Goal: Obtain resource: Download file/media

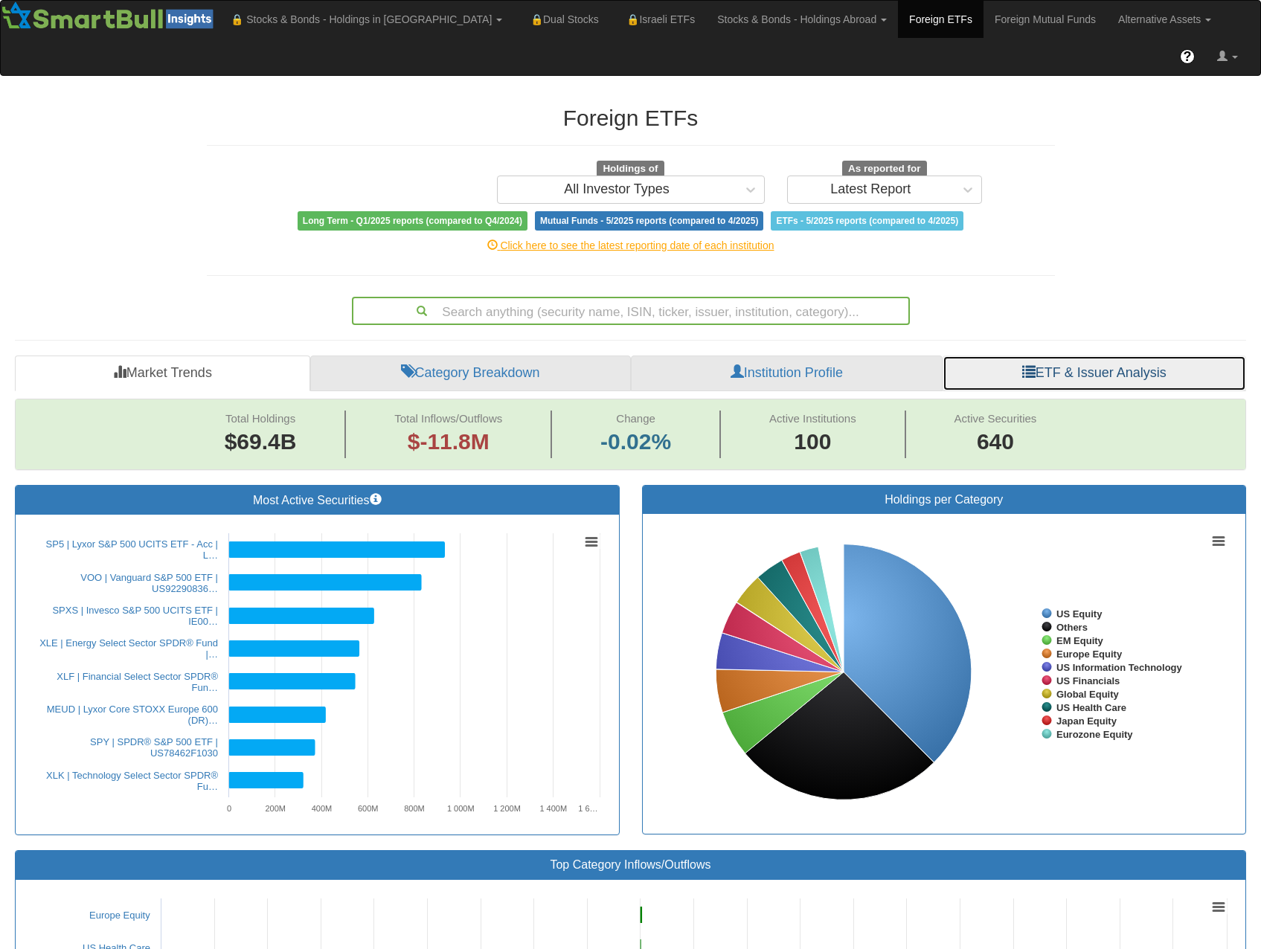
click at [1001, 356] on link "ETF & Issuer Analysis" at bounding box center [1093, 374] width 303 height 36
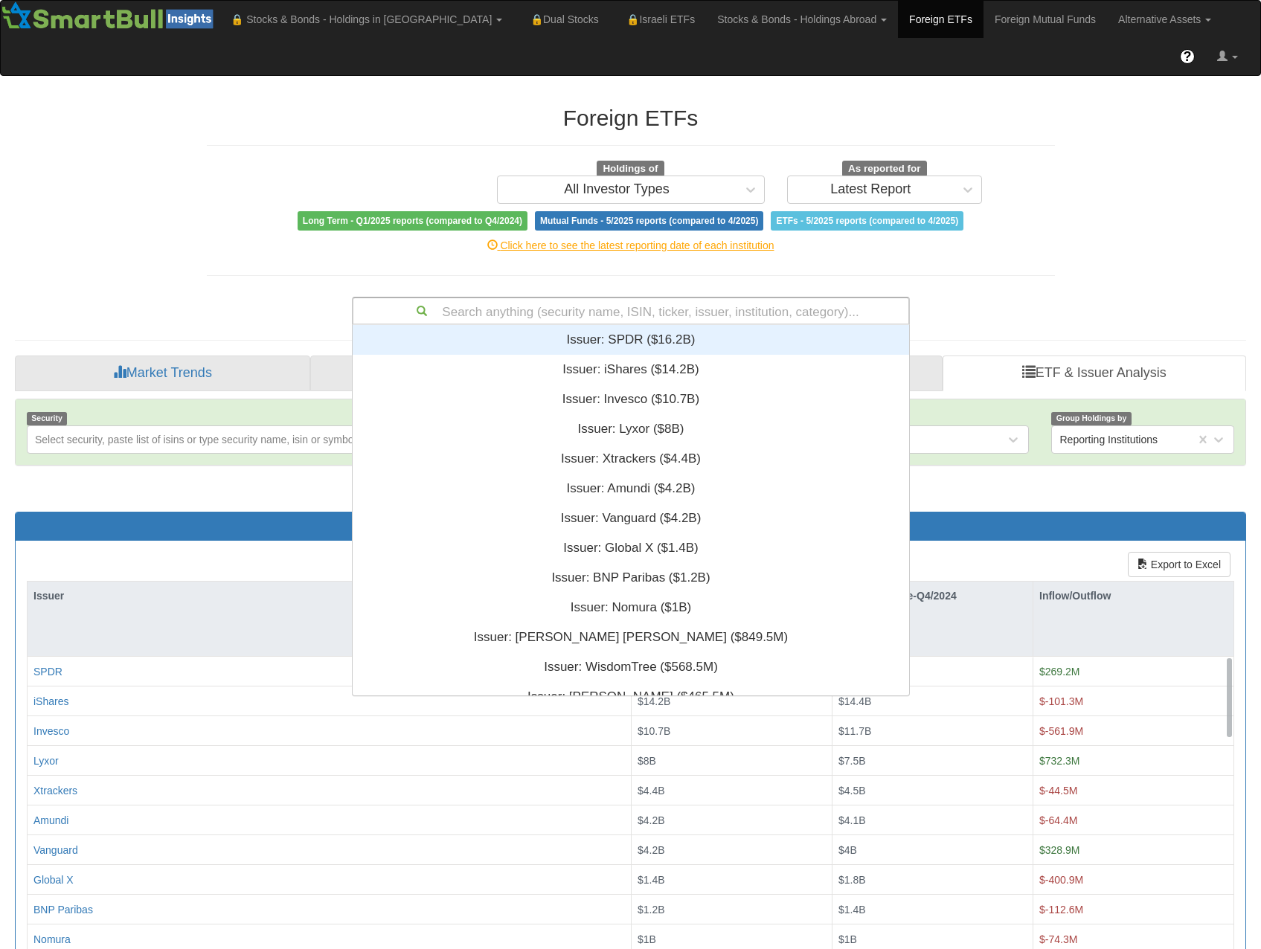
click at [639, 298] on div "Search anything (security name, ISIN, ticker, issuer, institution, category)..." at bounding box center [630, 310] width 555 height 25
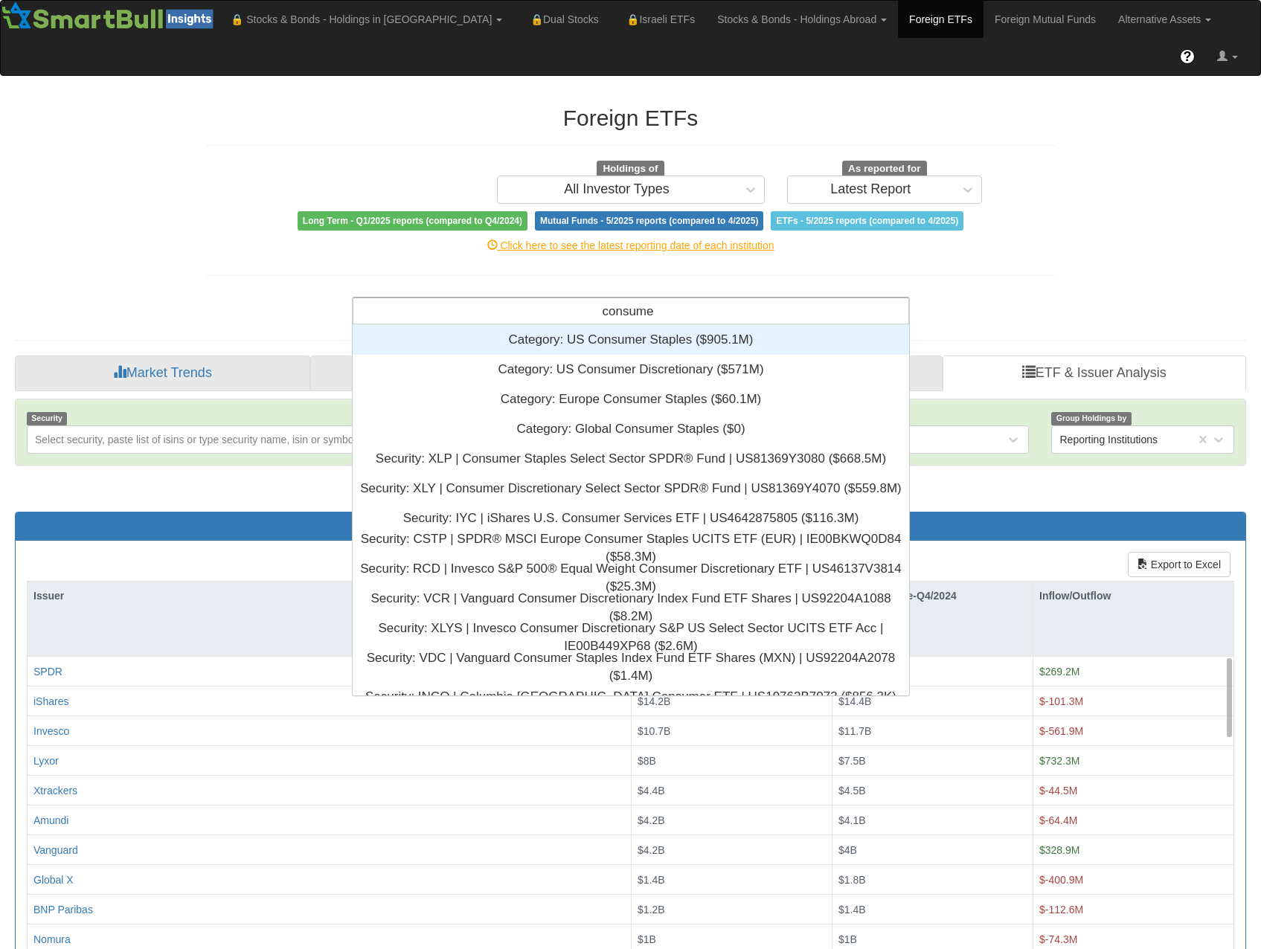
type input "consumer"
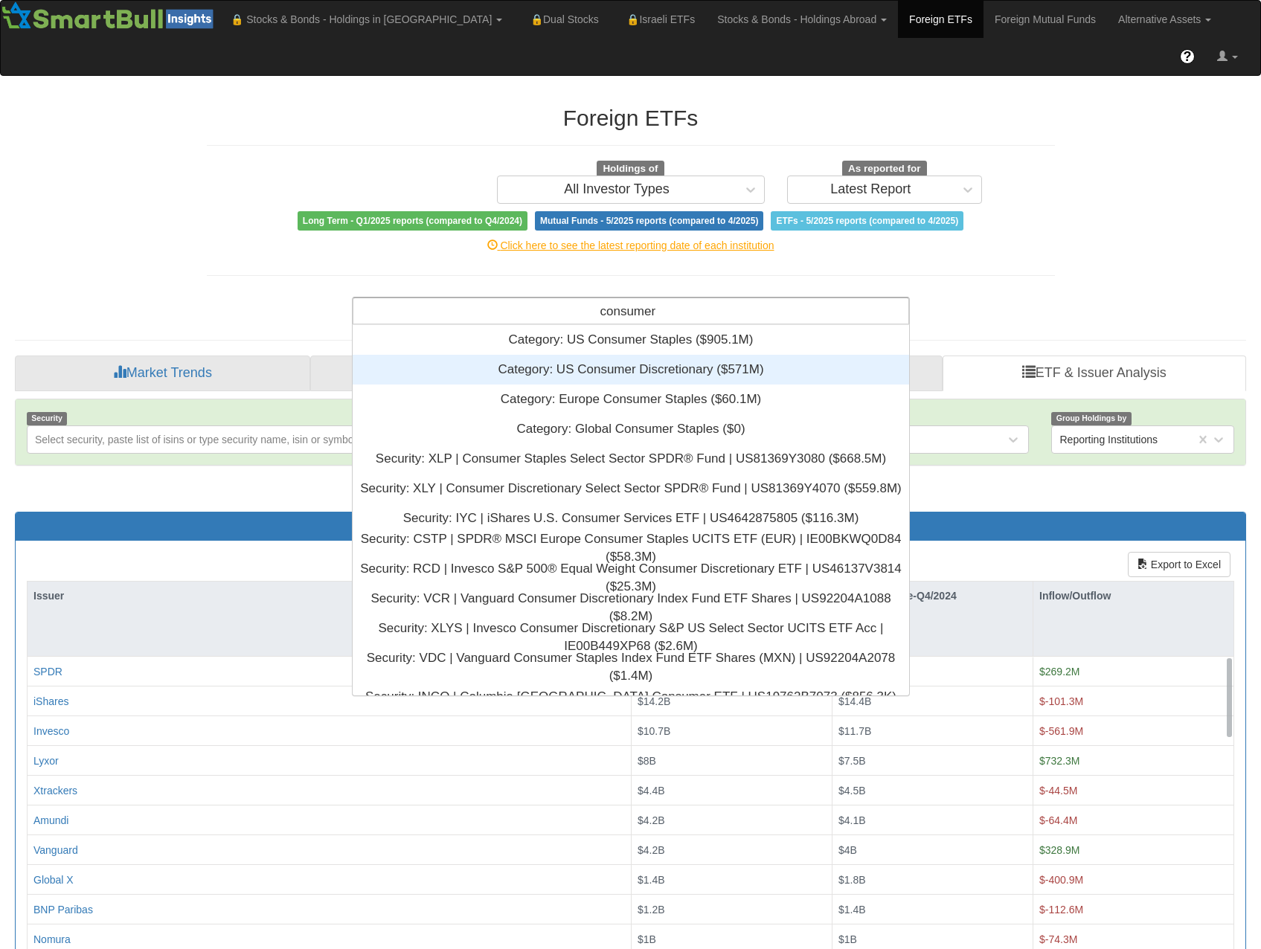
click at [631, 355] on div "Category: ‎US Consumer Discretionary ‎($571M)‏" at bounding box center [631, 370] width 556 height 30
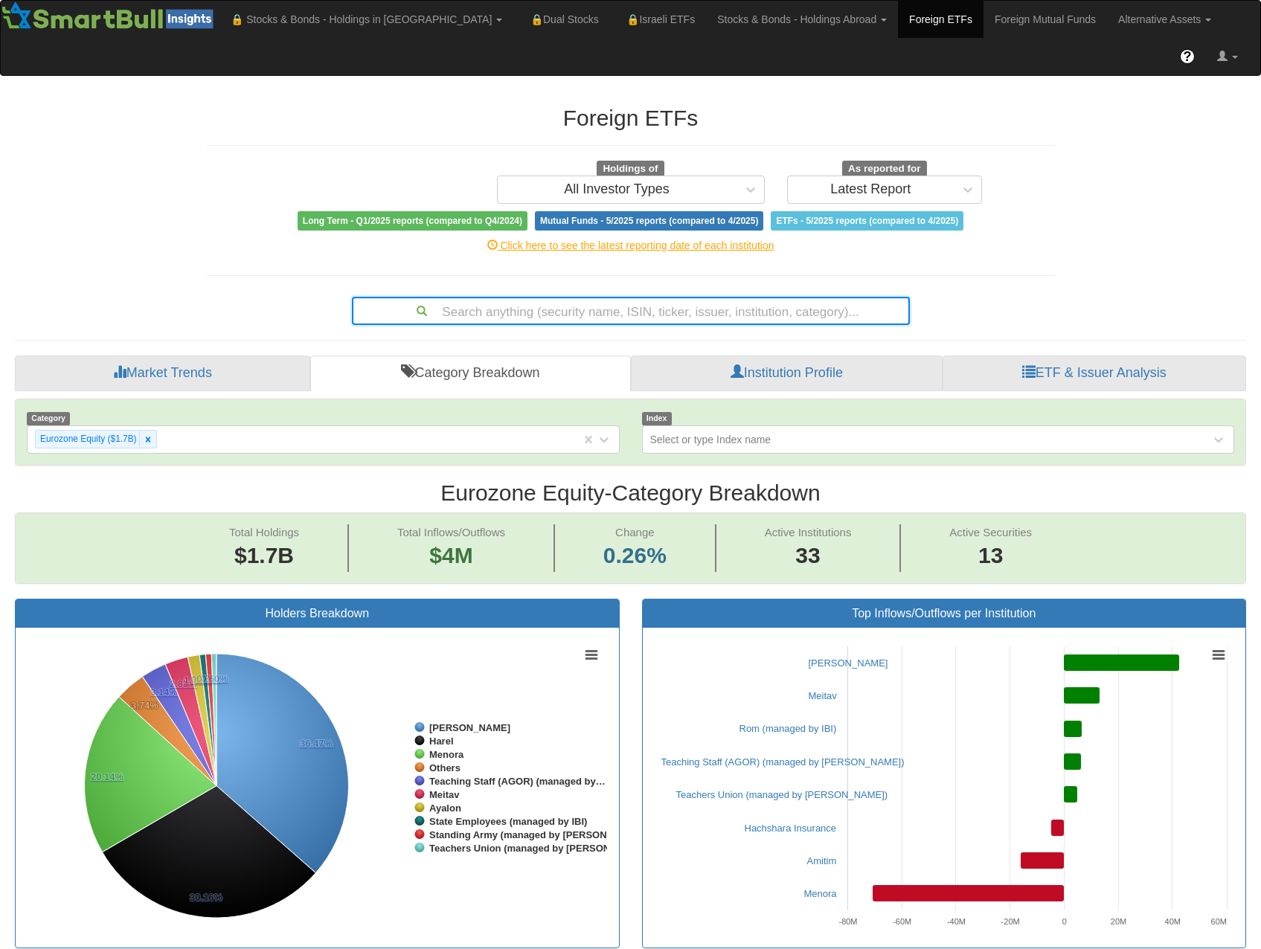
scroll to position [74, 0]
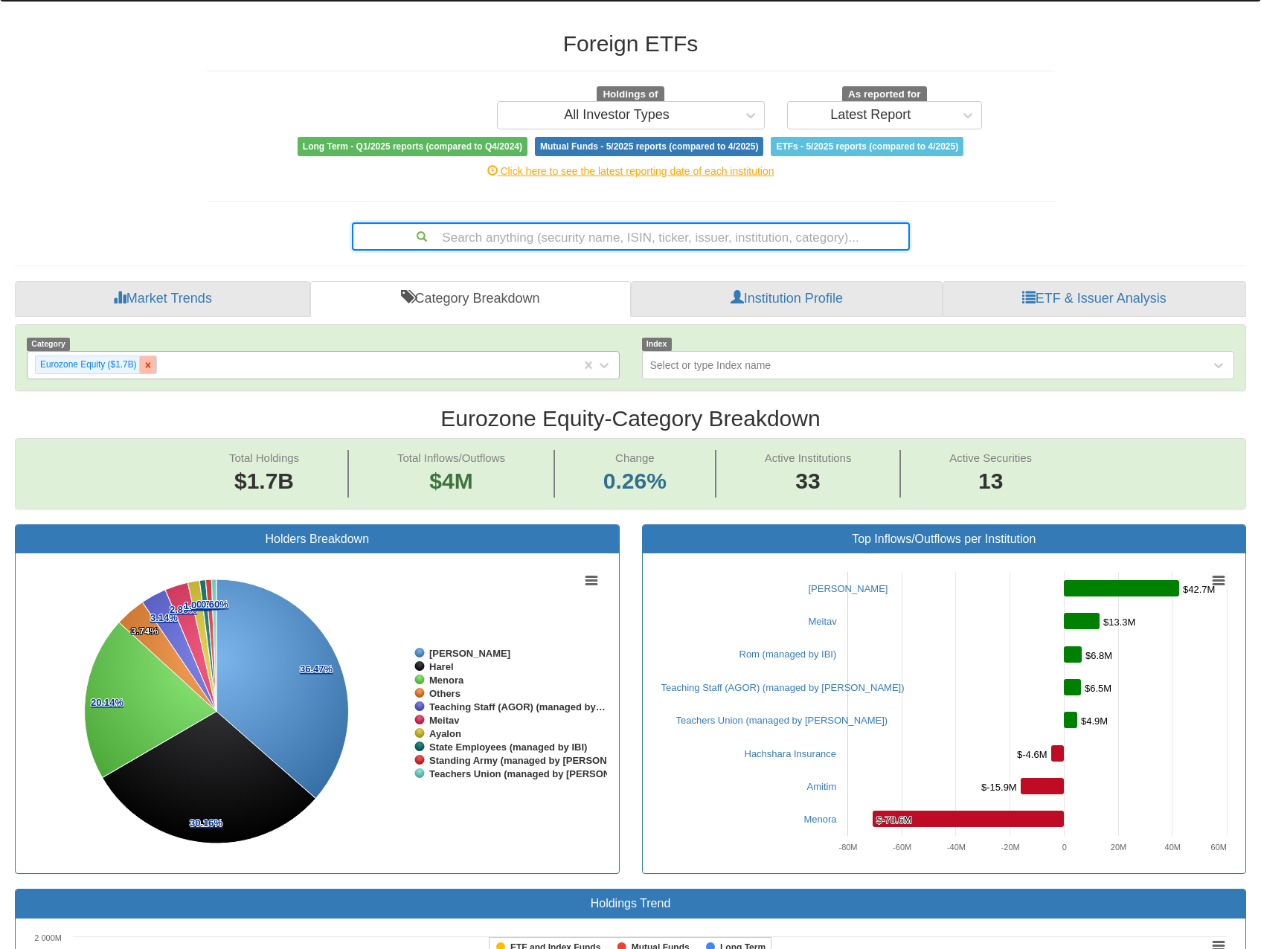
click at [150, 360] on icon at bounding box center [148, 365] width 10 height 10
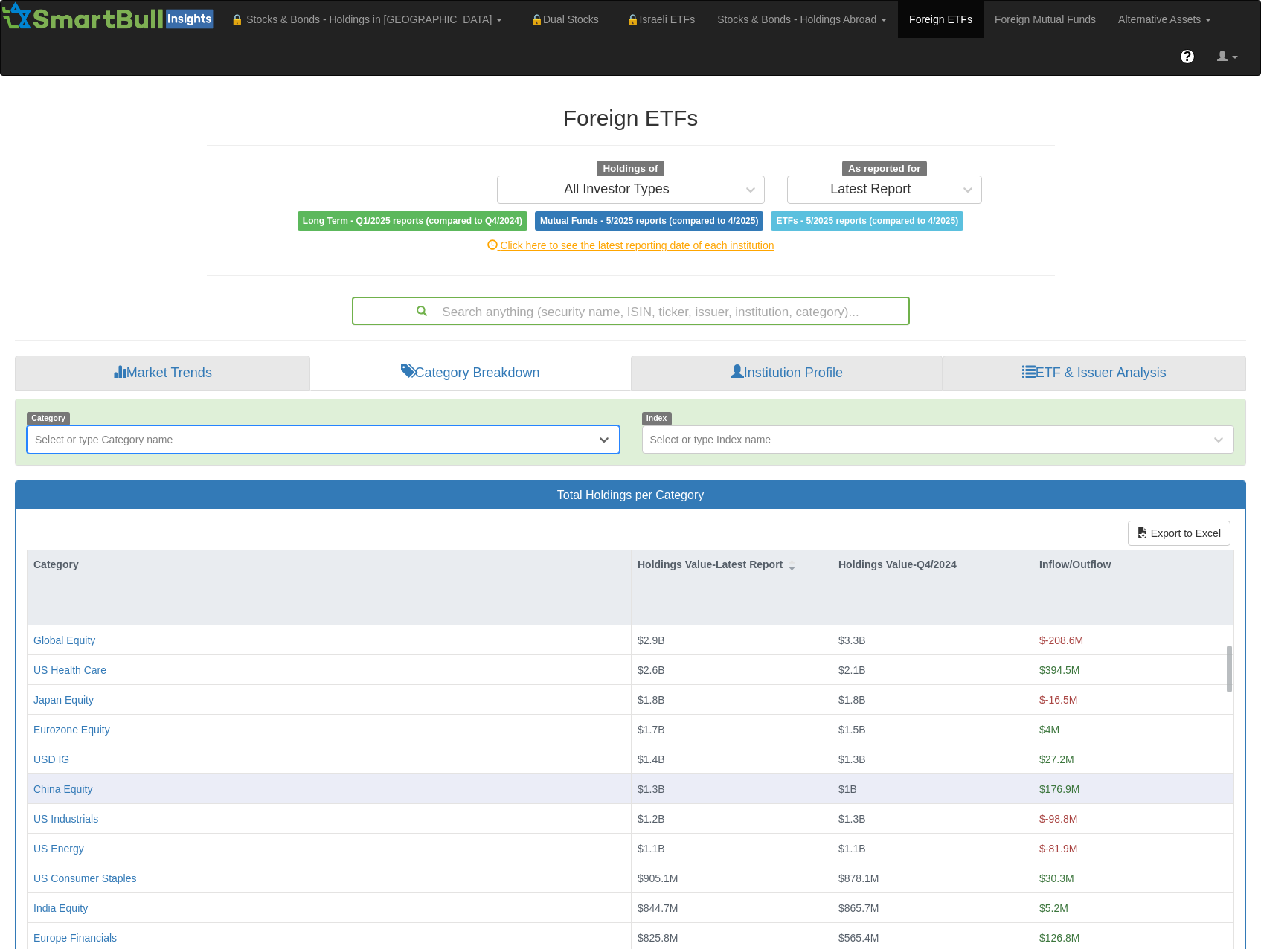
scroll to position [446, 0]
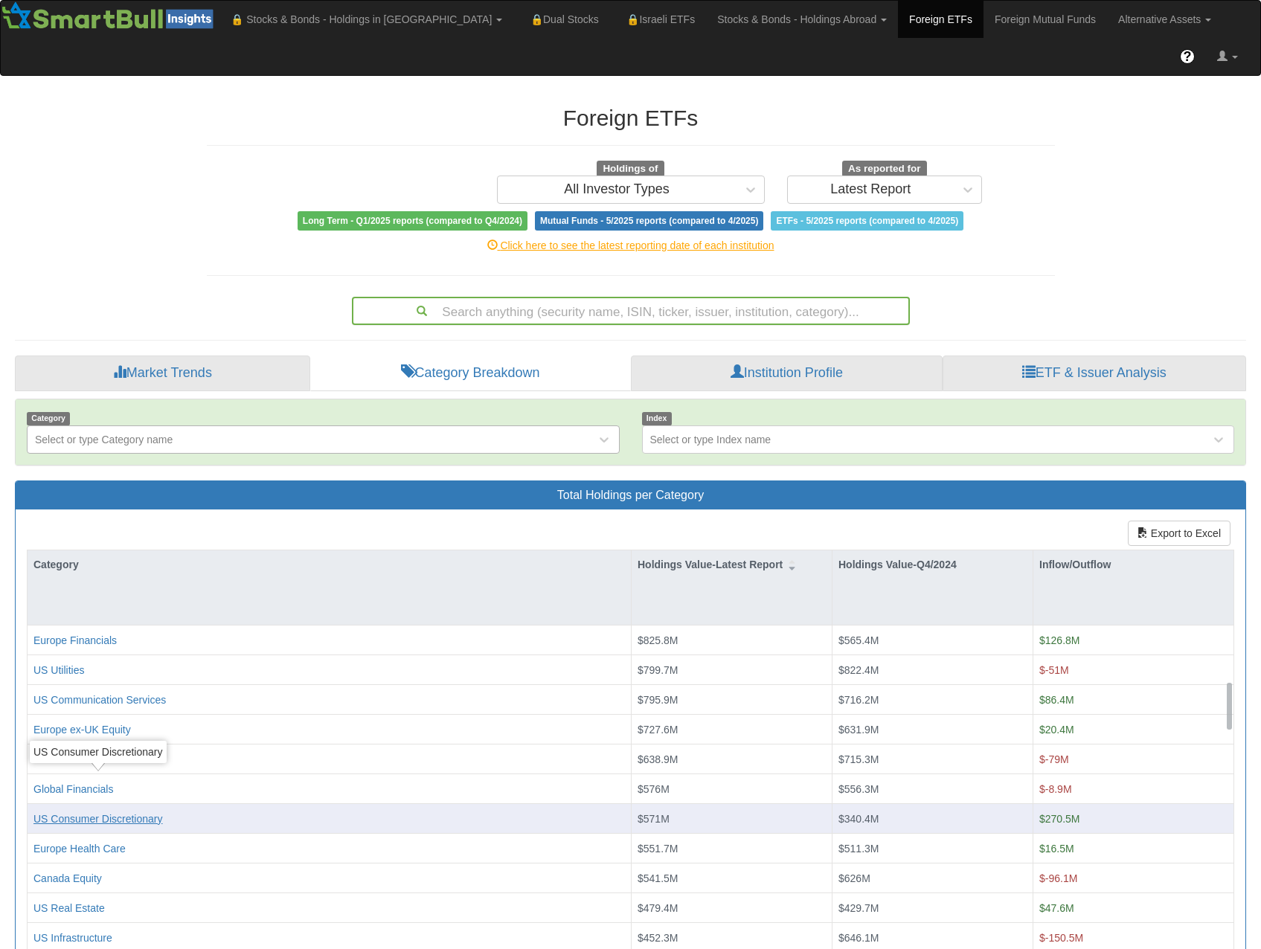
click at [103, 812] on div "US Consumer Discretionary" at bounding box center [97, 819] width 129 height 15
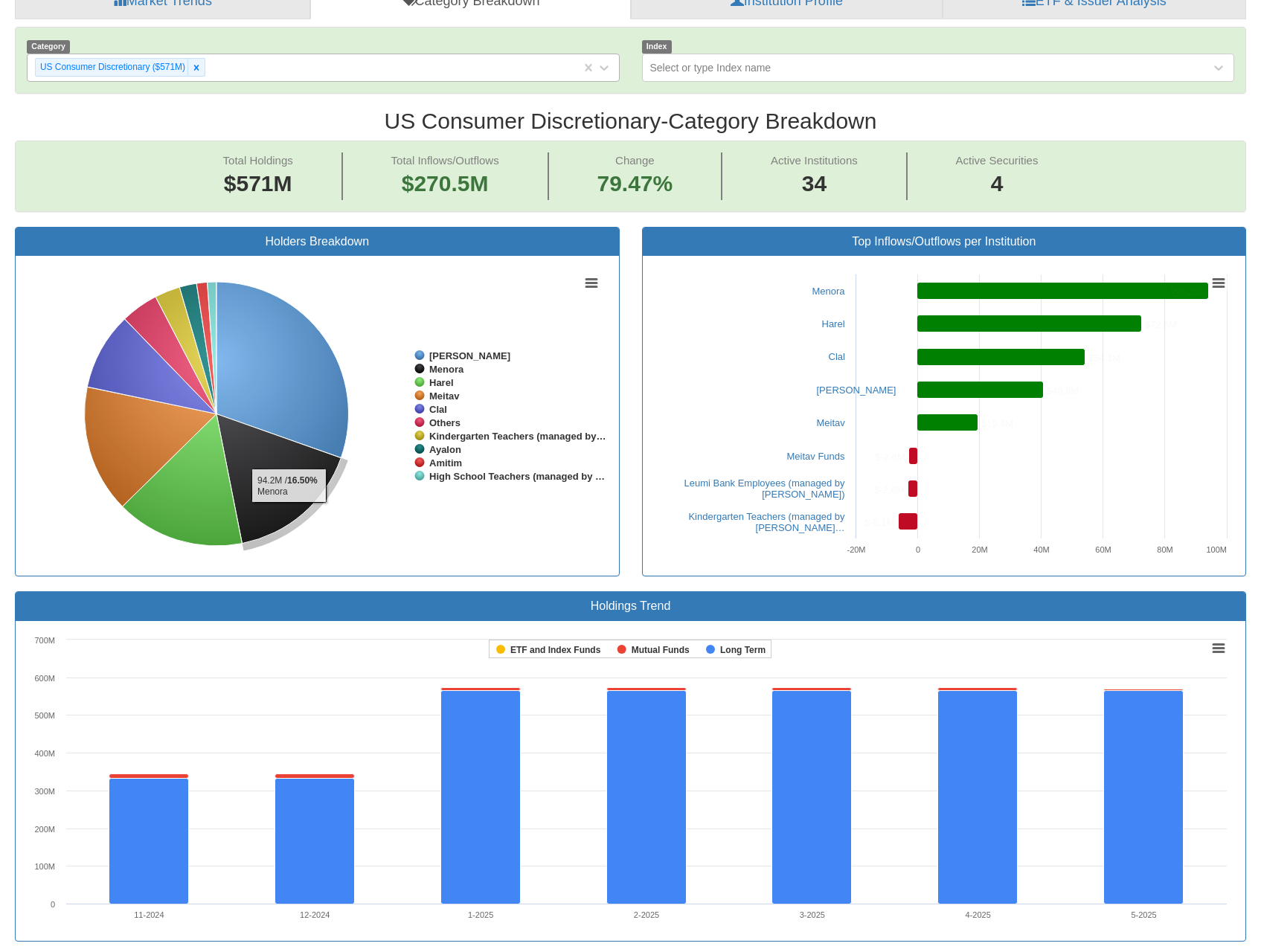
scroll to position [30, 1204]
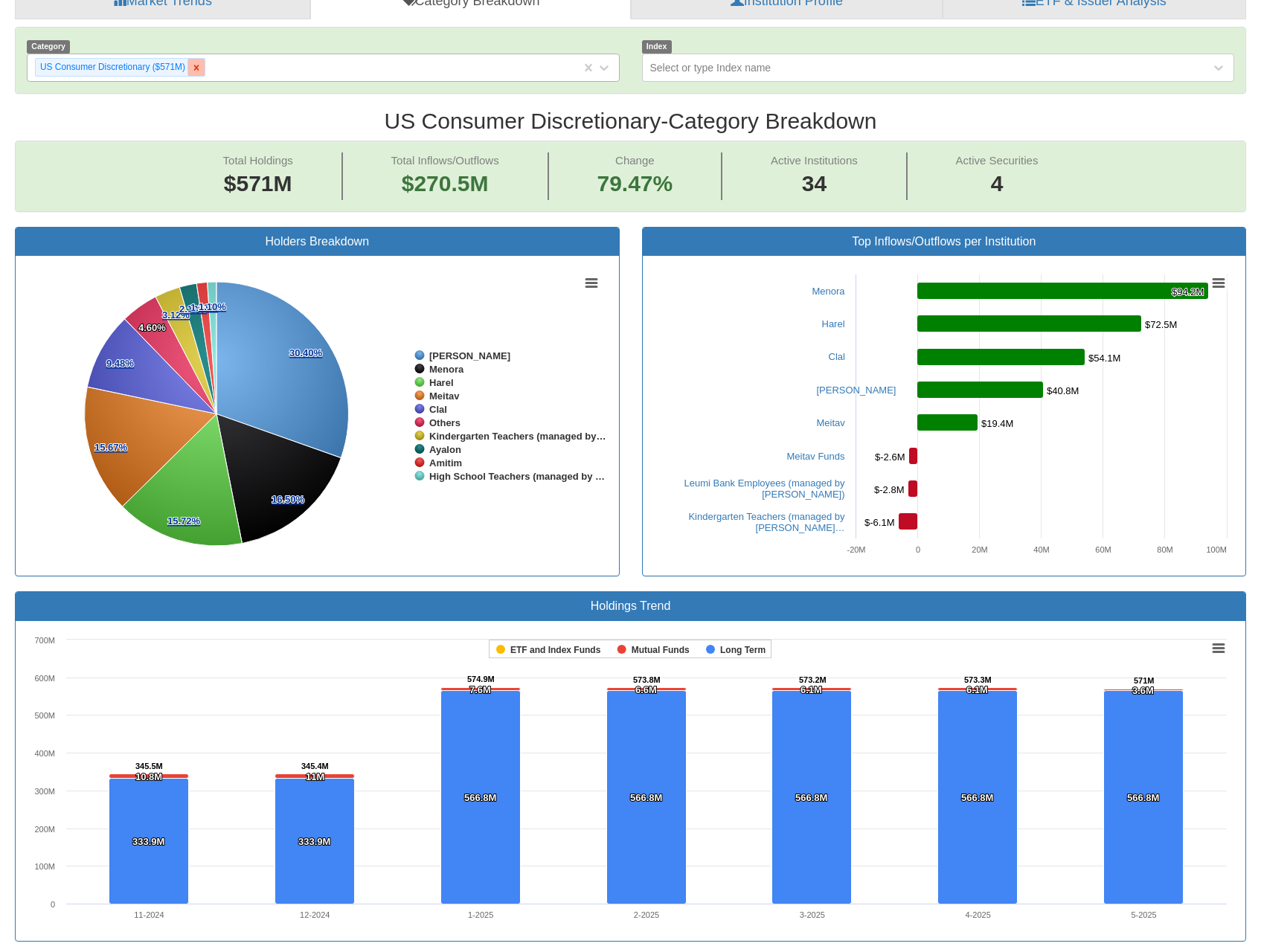
click at [195, 62] on icon at bounding box center [196, 67] width 10 height 10
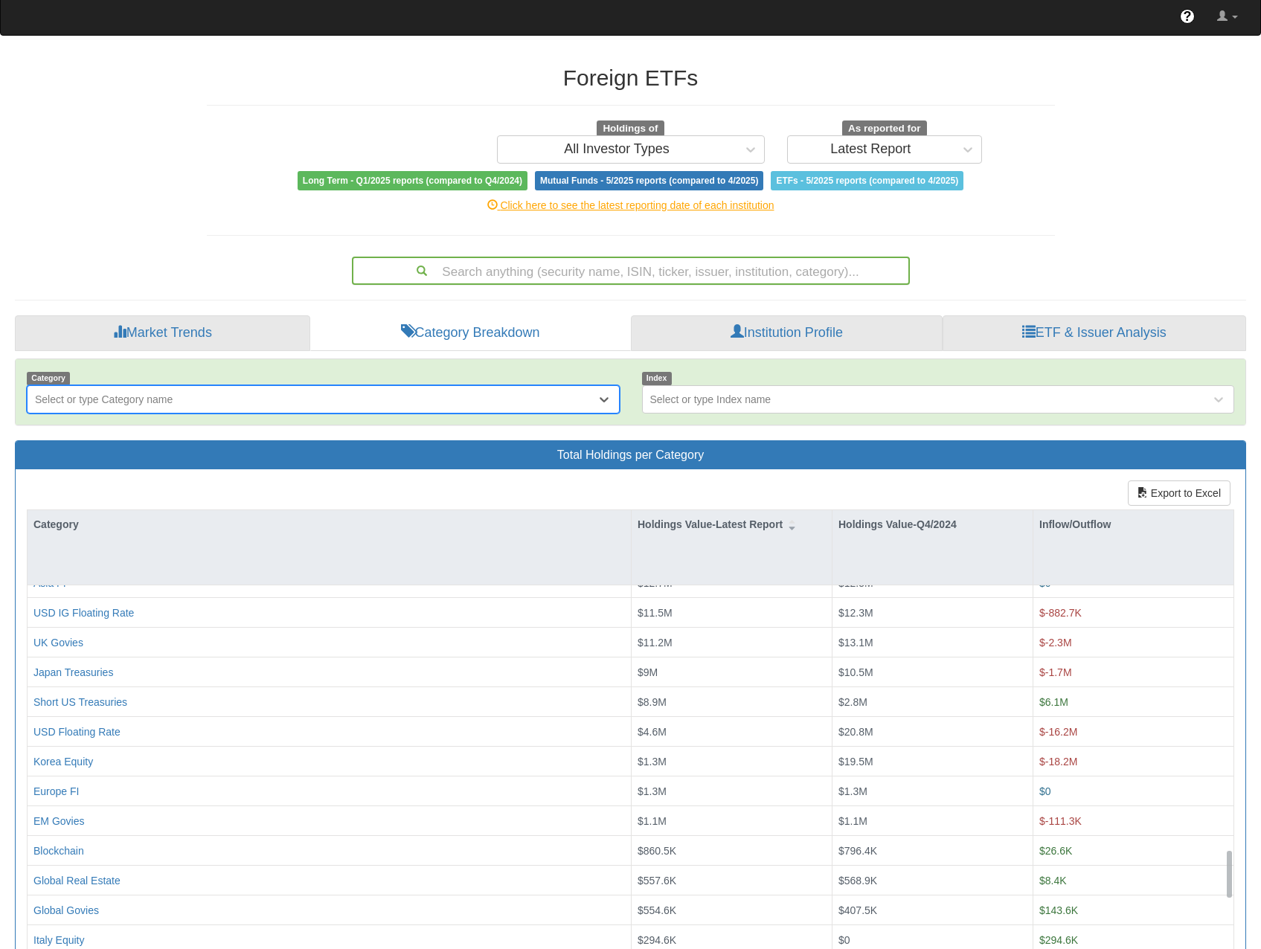
scroll to position [2100, 0]
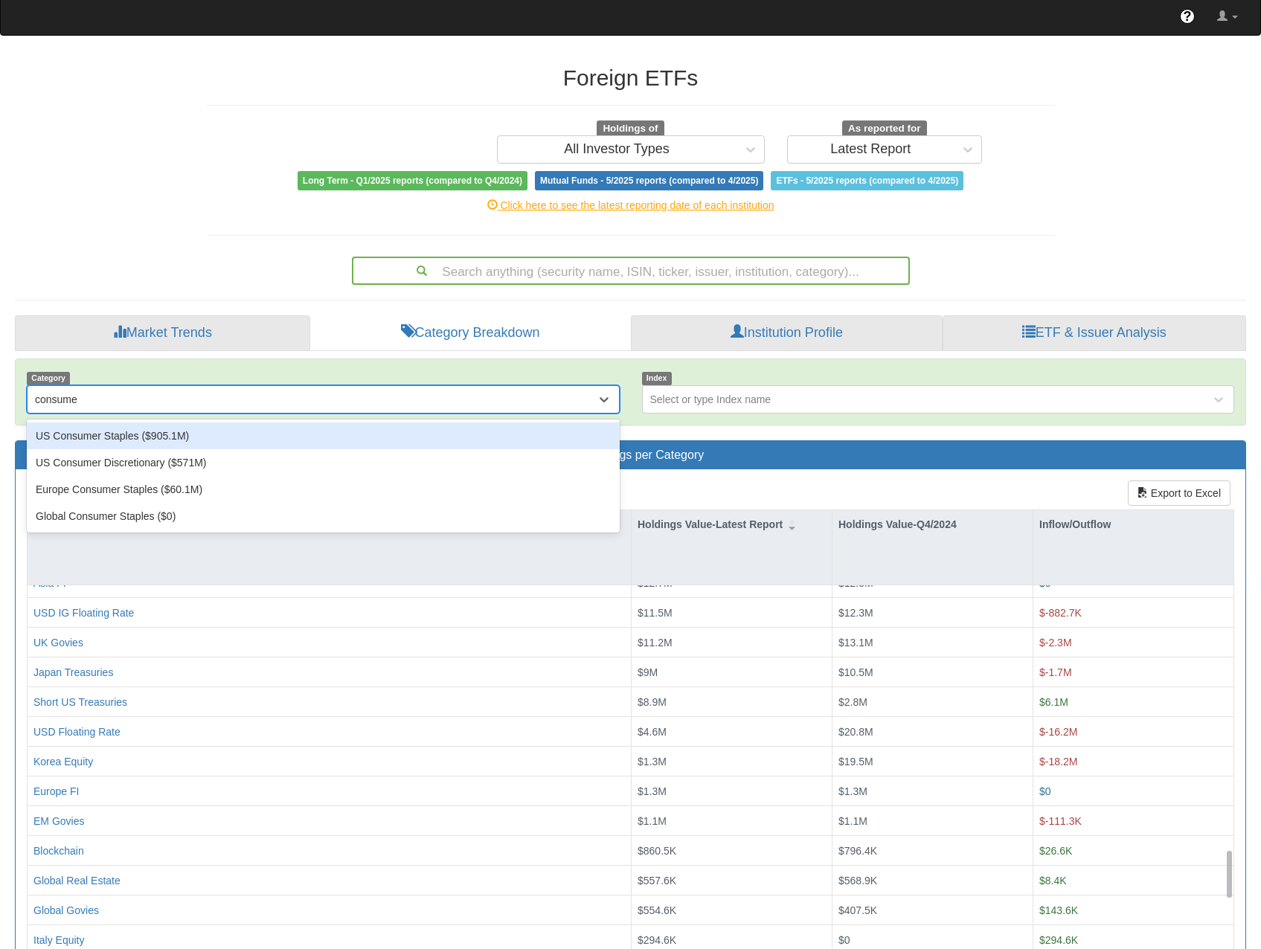
type input "consumer"
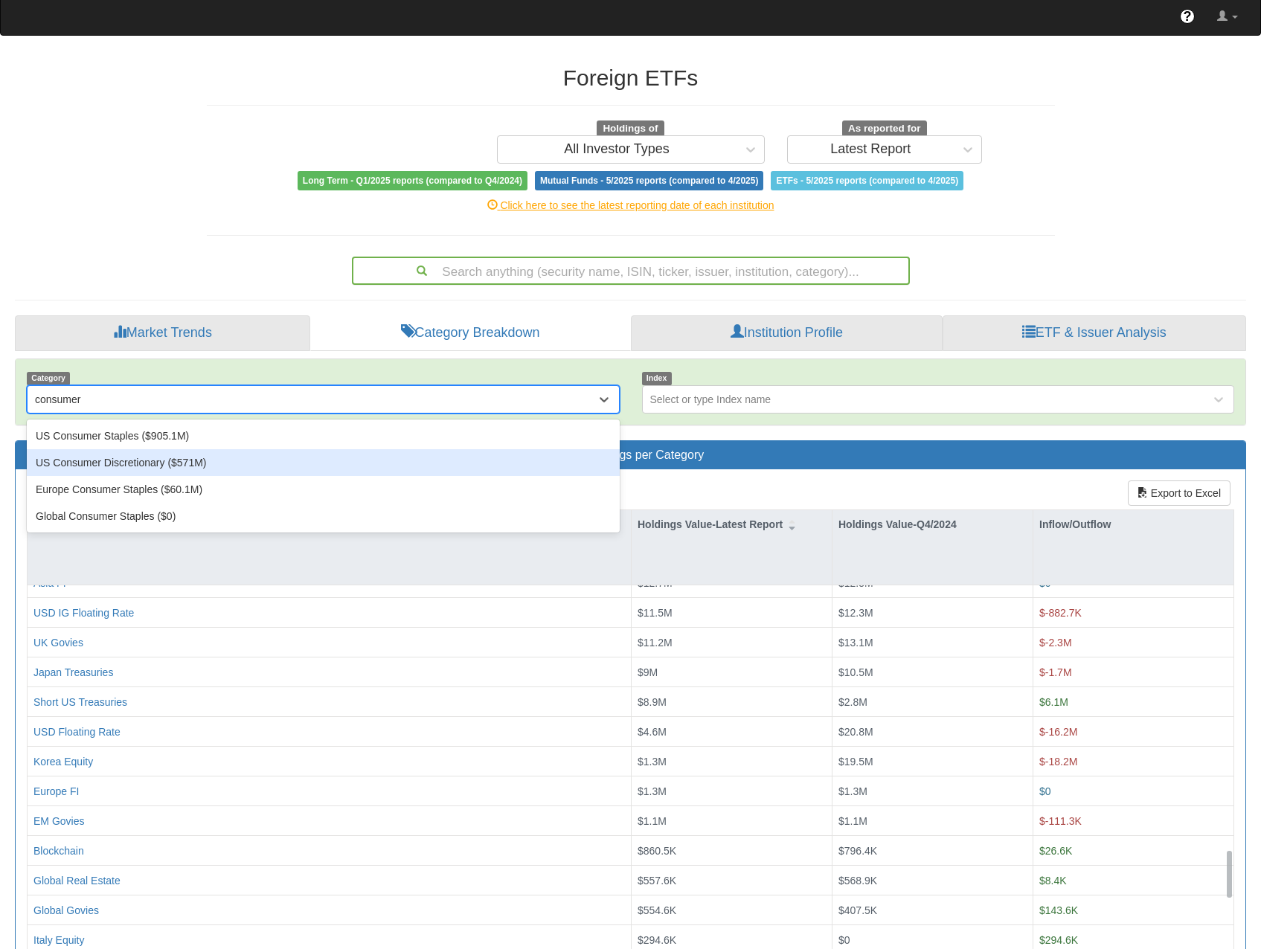
click at [164, 449] on div "US Consumer Discretionary ($571M)" at bounding box center [323, 462] width 593 height 27
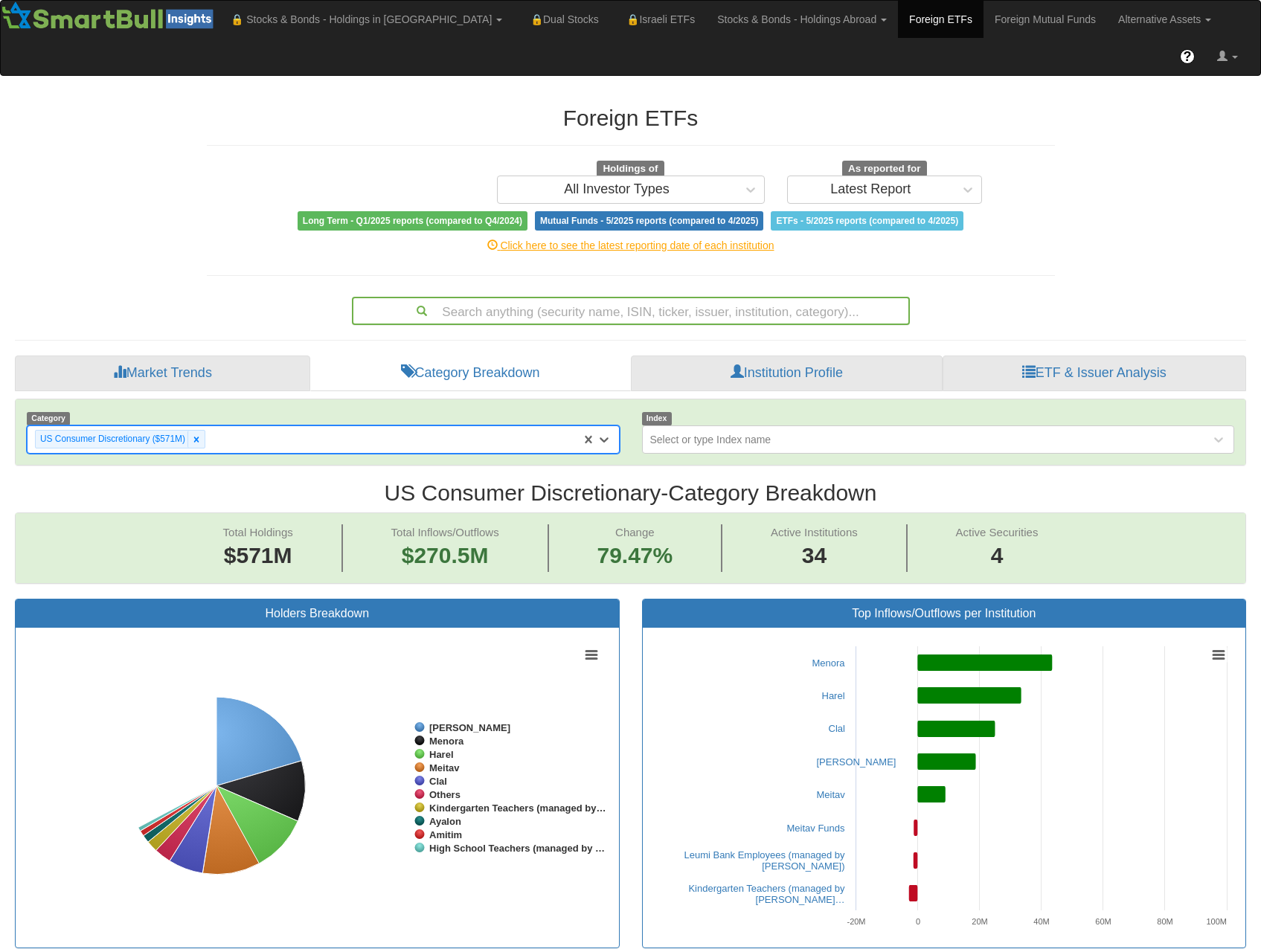
scroll to position [30, 1204]
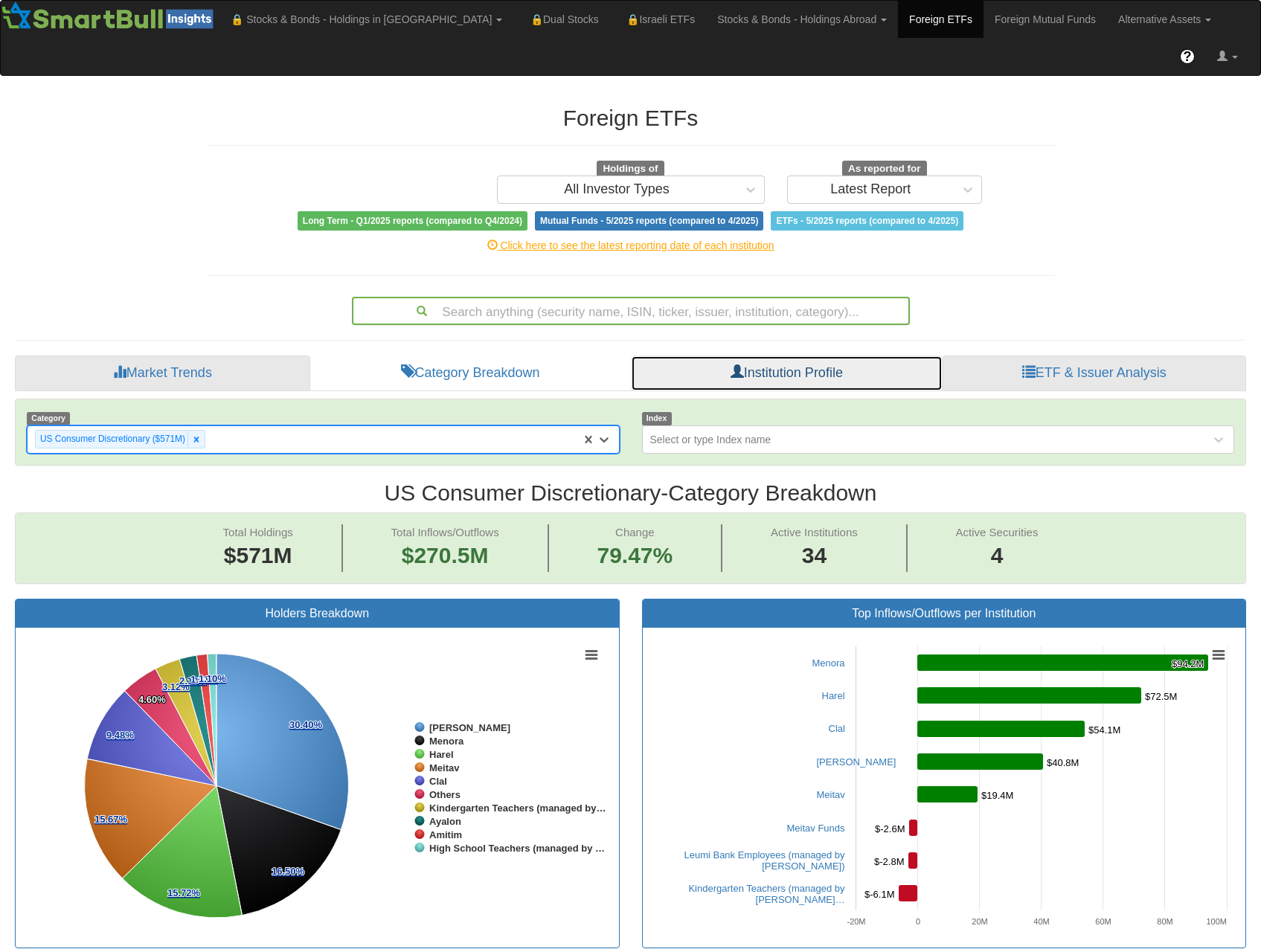
click at [700, 356] on link "Institution Profile" at bounding box center [786, 374] width 311 height 36
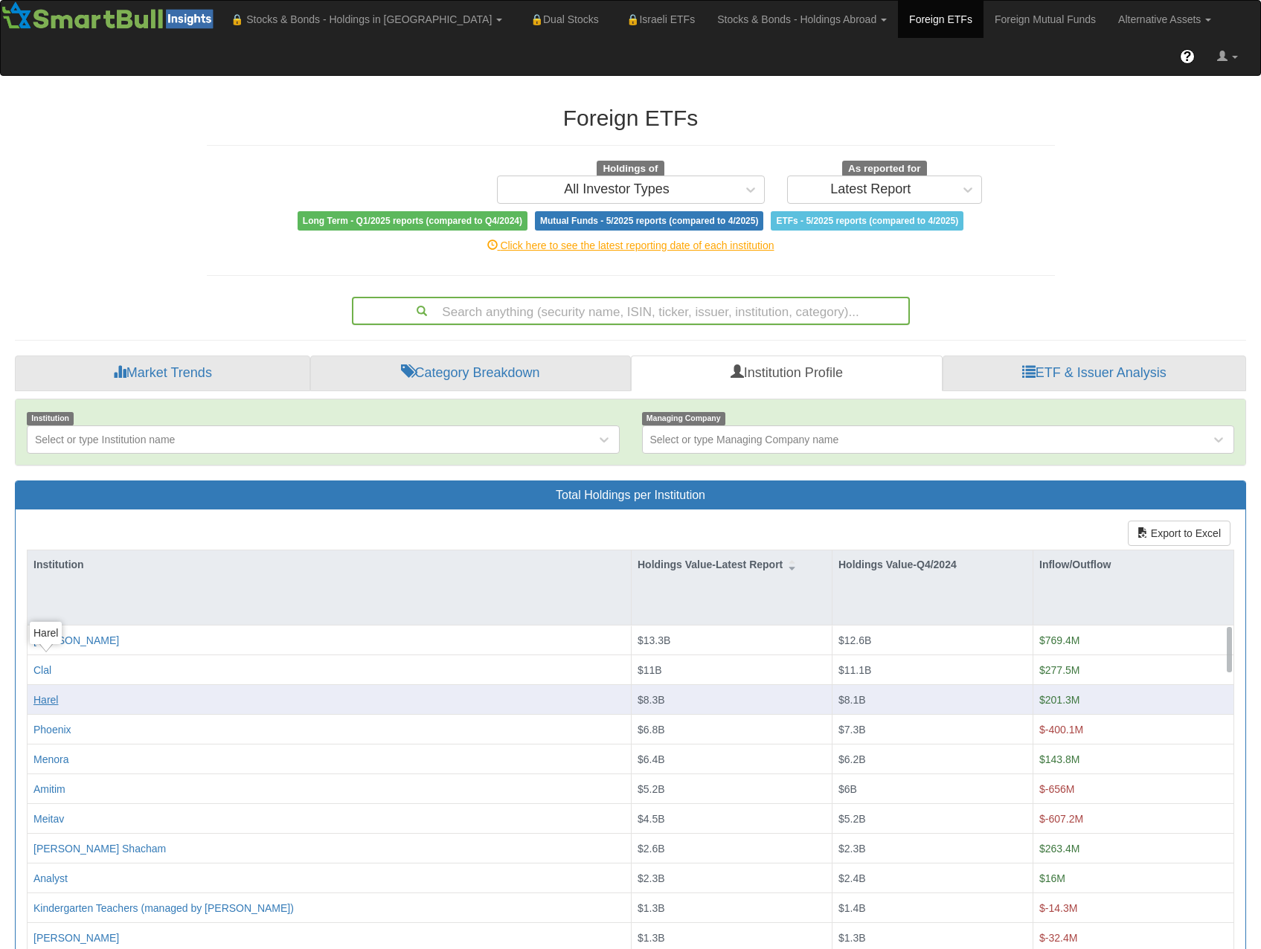
click at [50, 693] on div "Harel" at bounding box center [45, 700] width 25 height 15
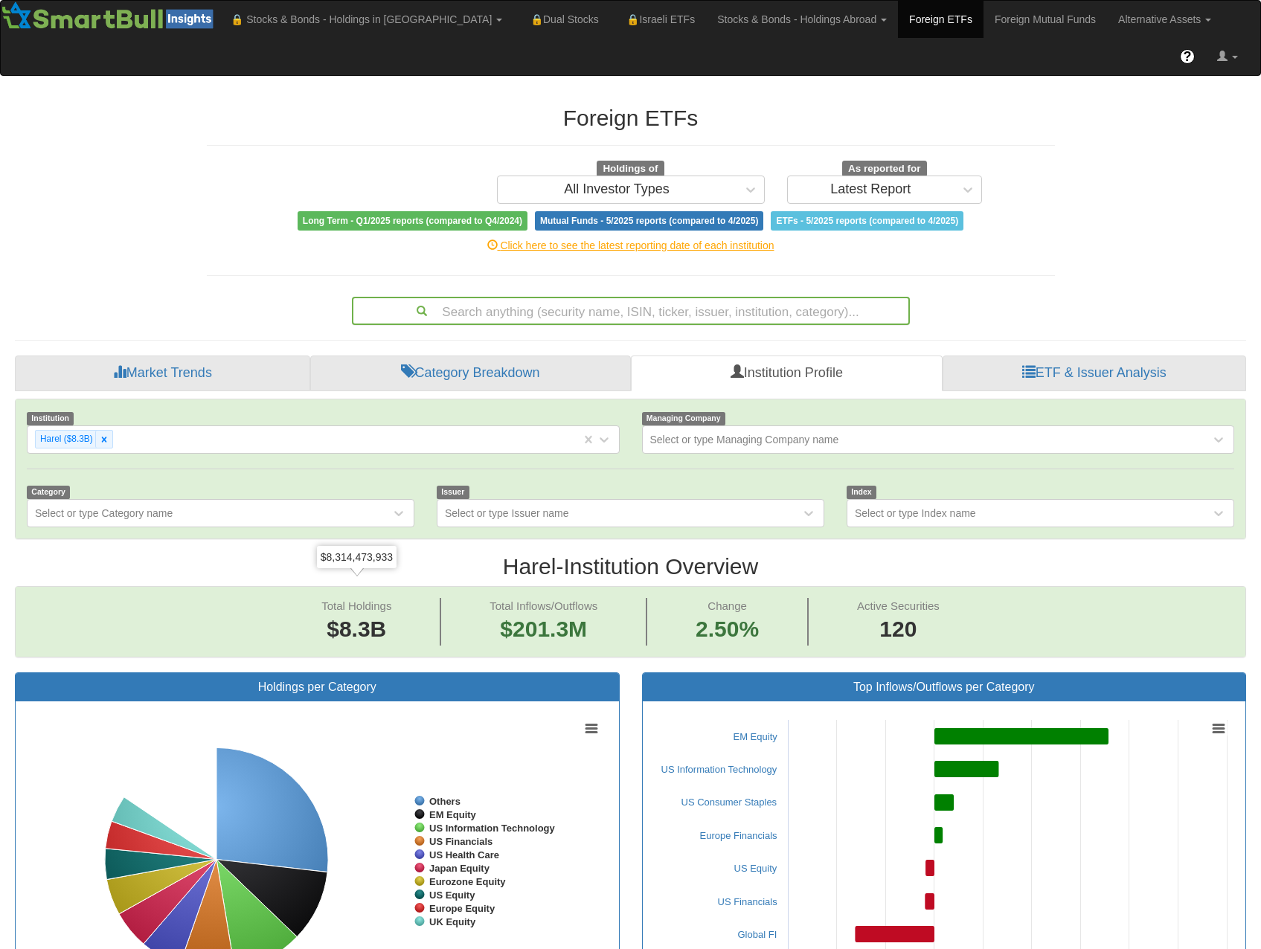
scroll to position [30, 1204]
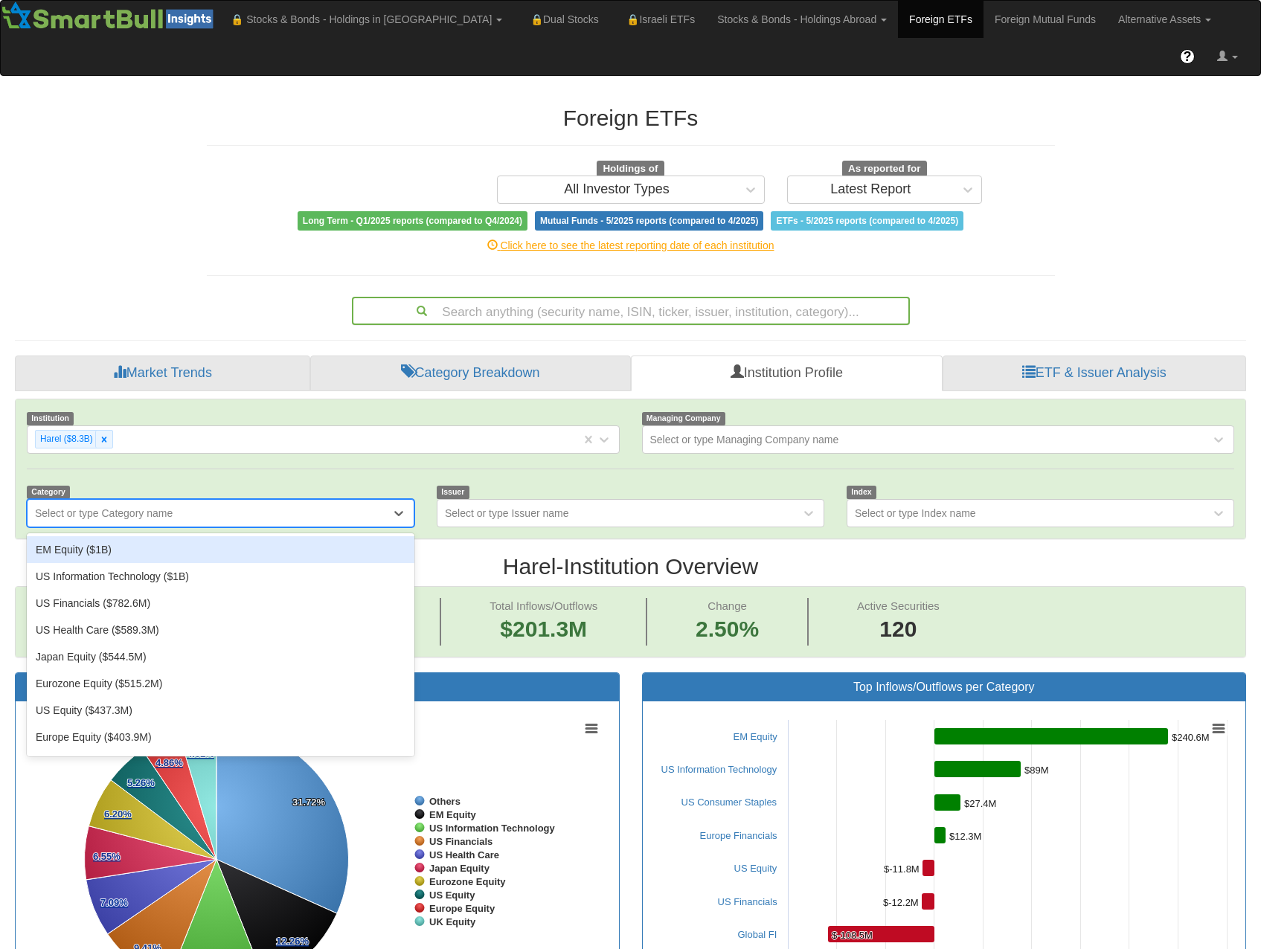
click at [230, 501] on div "Select or type Category name" at bounding box center [209, 513] width 363 height 24
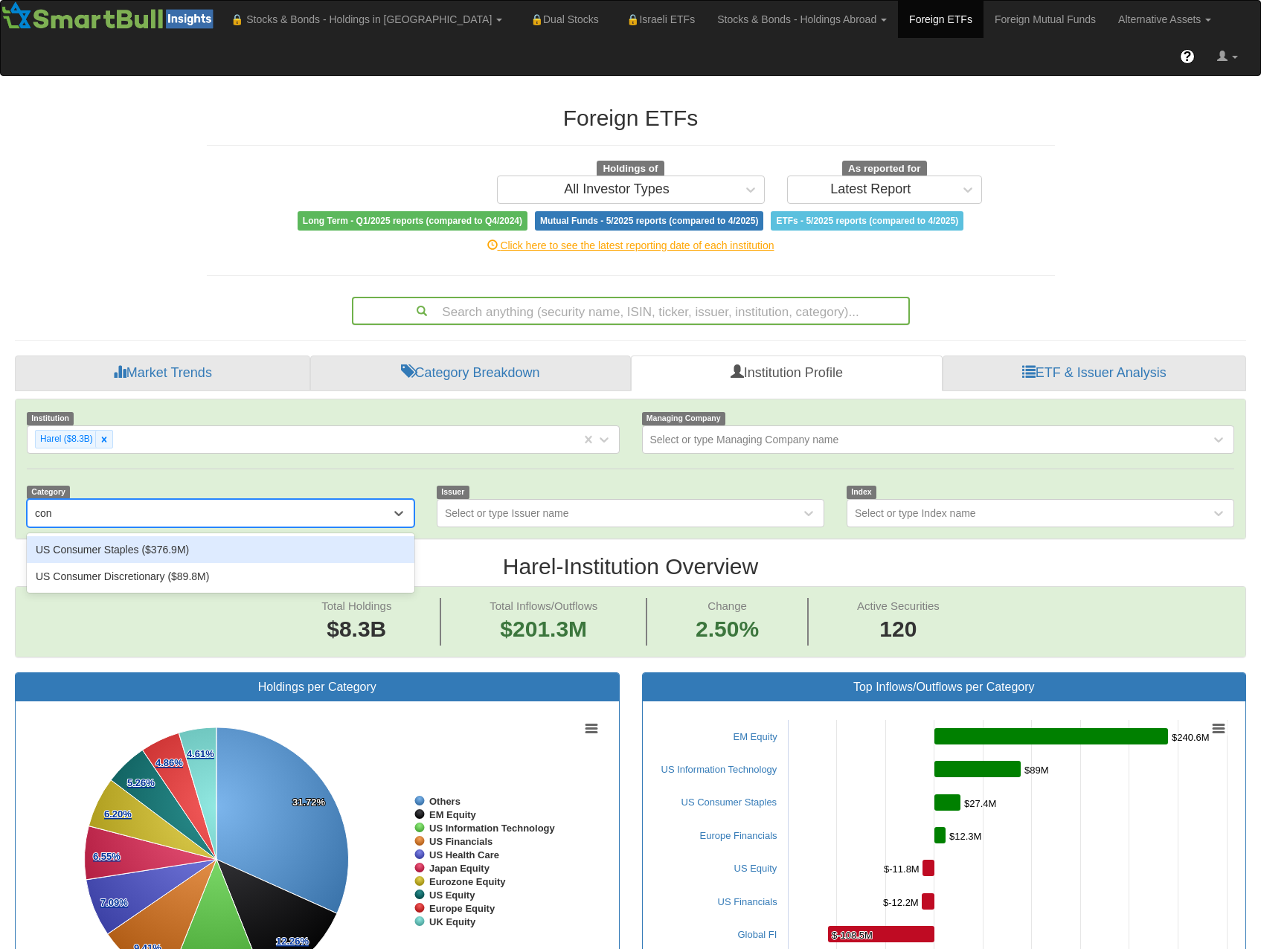
type input "cons"
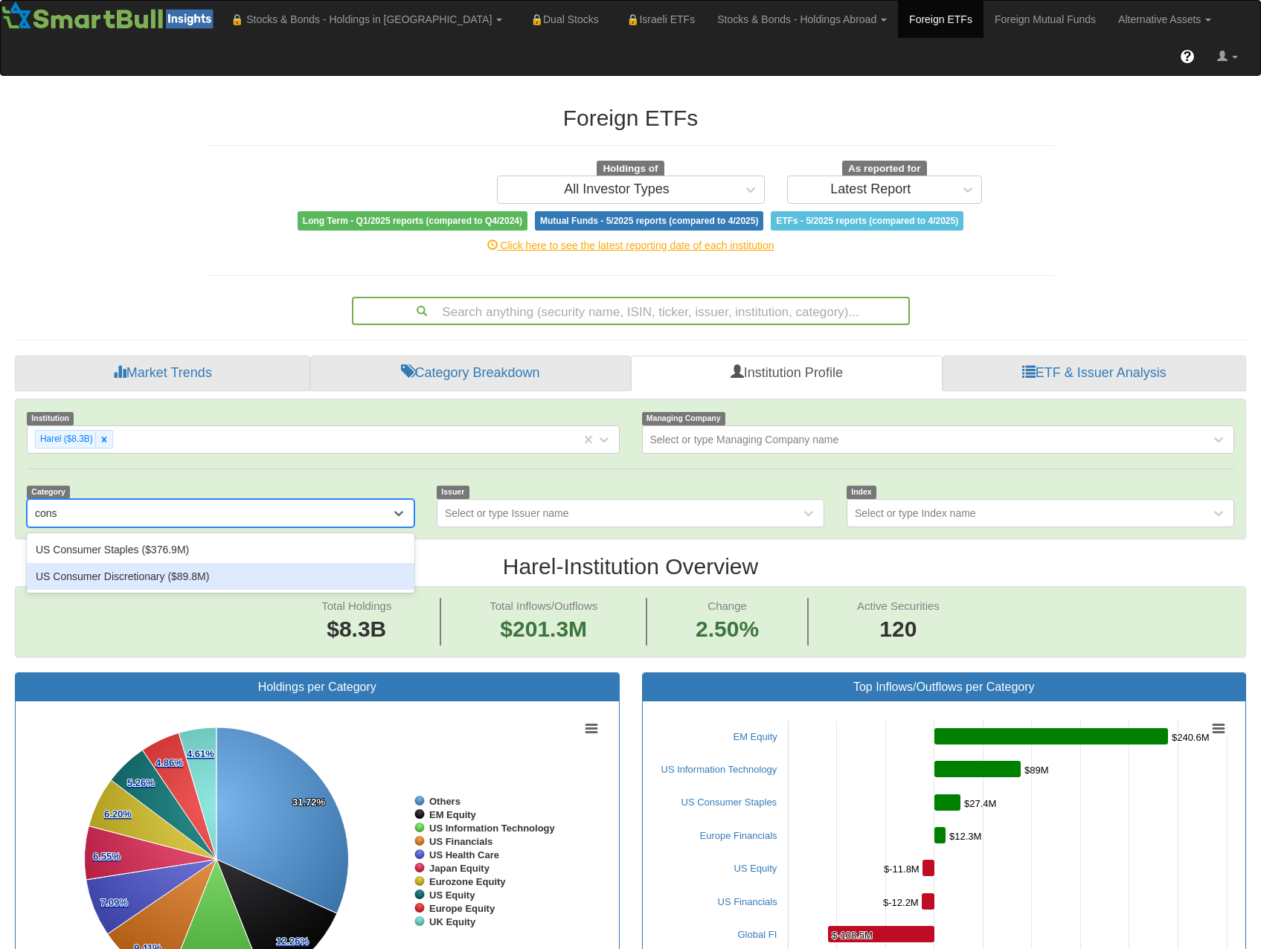
click at [194, 563] on div "US Consumer Discretionary ($89.8M)" at bounding box center [221, 576] width 388 height 27
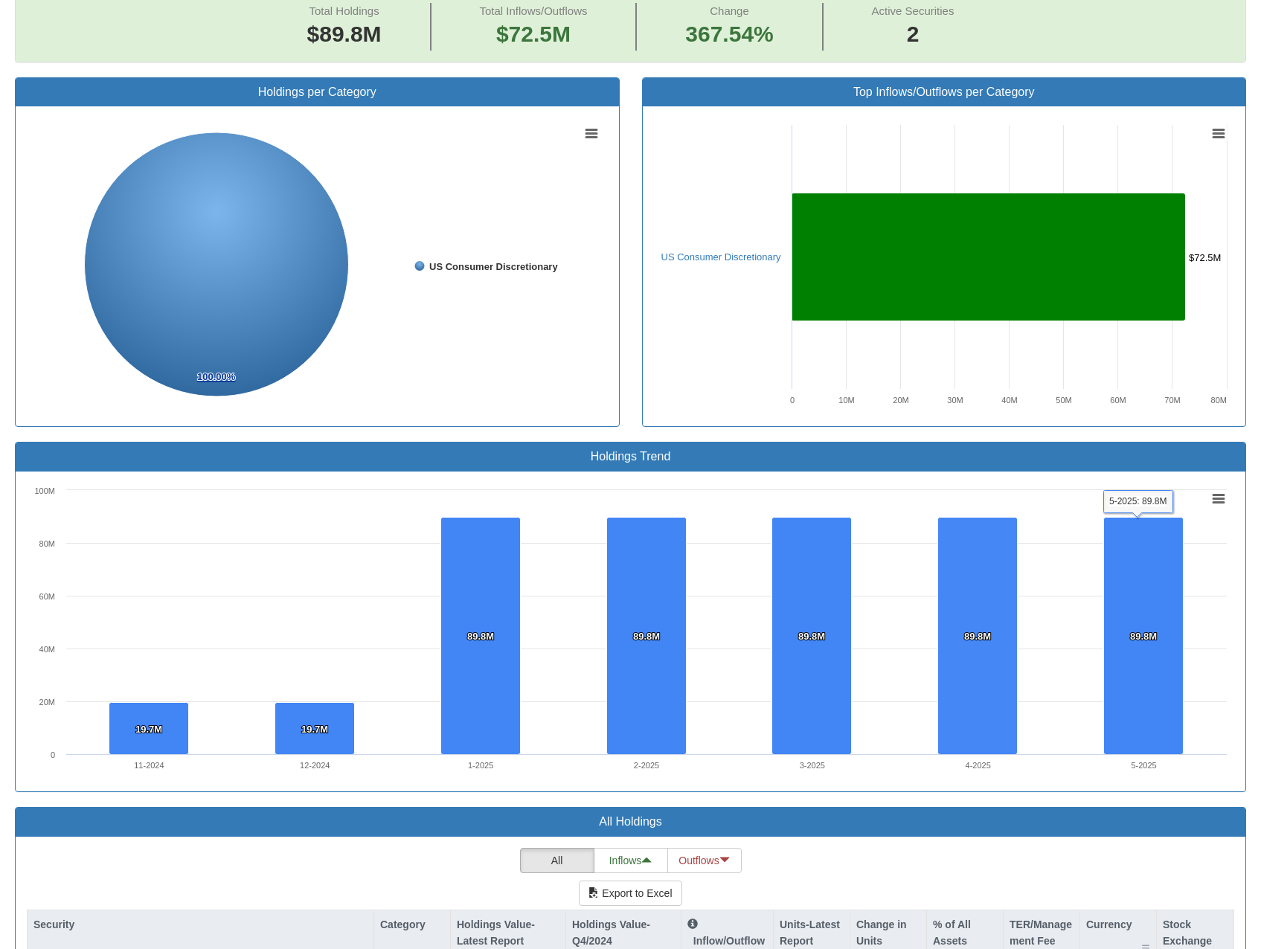
scroll to position [893, 0]
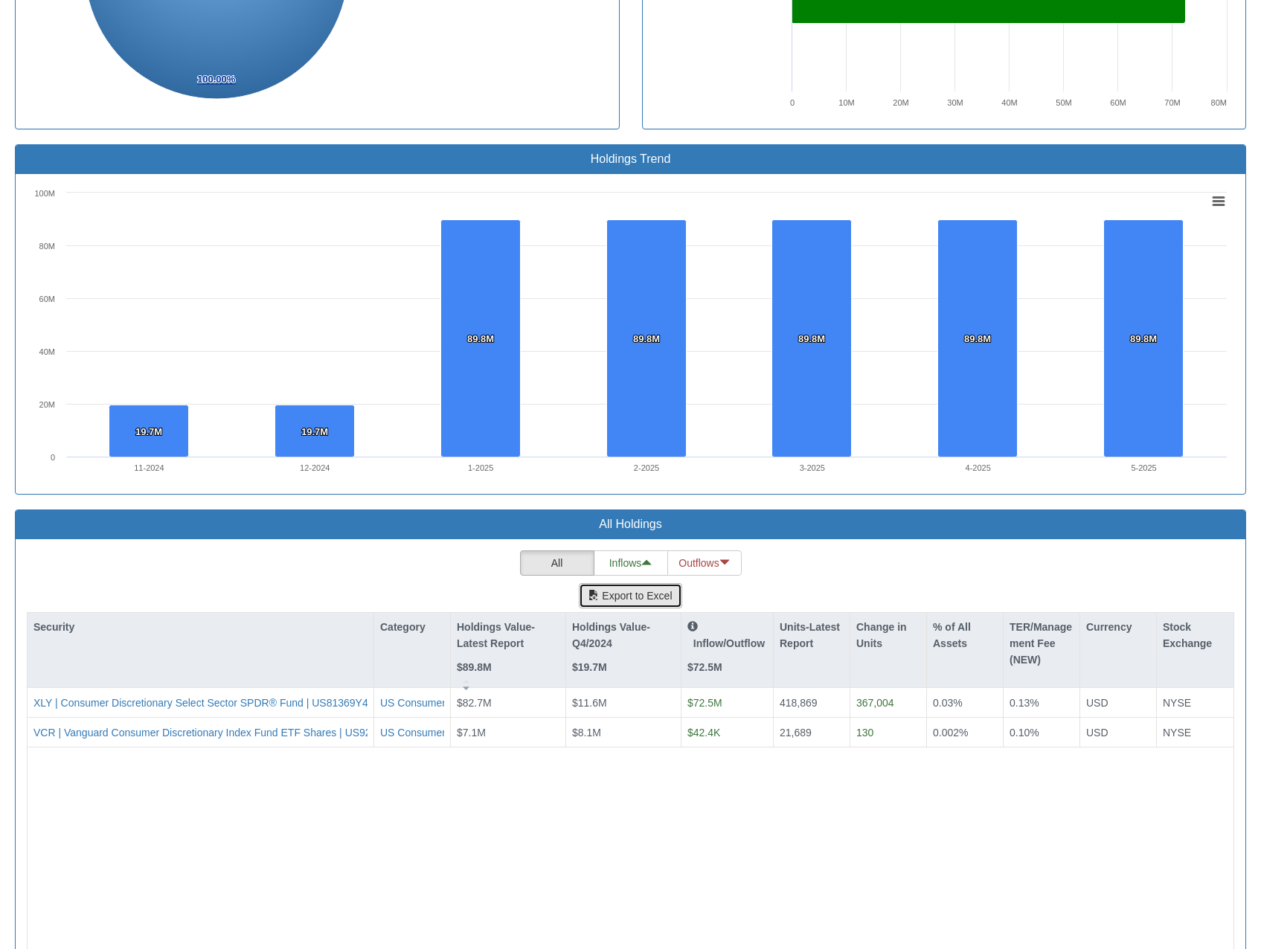
click at [612, 583] on button "Export to Excel" at bounding box center [630, 595] width 103 height 25
drag, startPoint x: 450, startPoint y: 617, endPoint x: 510, endPoint y: 605, distance: 61.4
click at [510, 612] on div "Security Category Holdings Value-Latest Report $89.8M Holdings Value-Q4/2024 $1…" at bounding box center [630, 876] width 1207 height 528
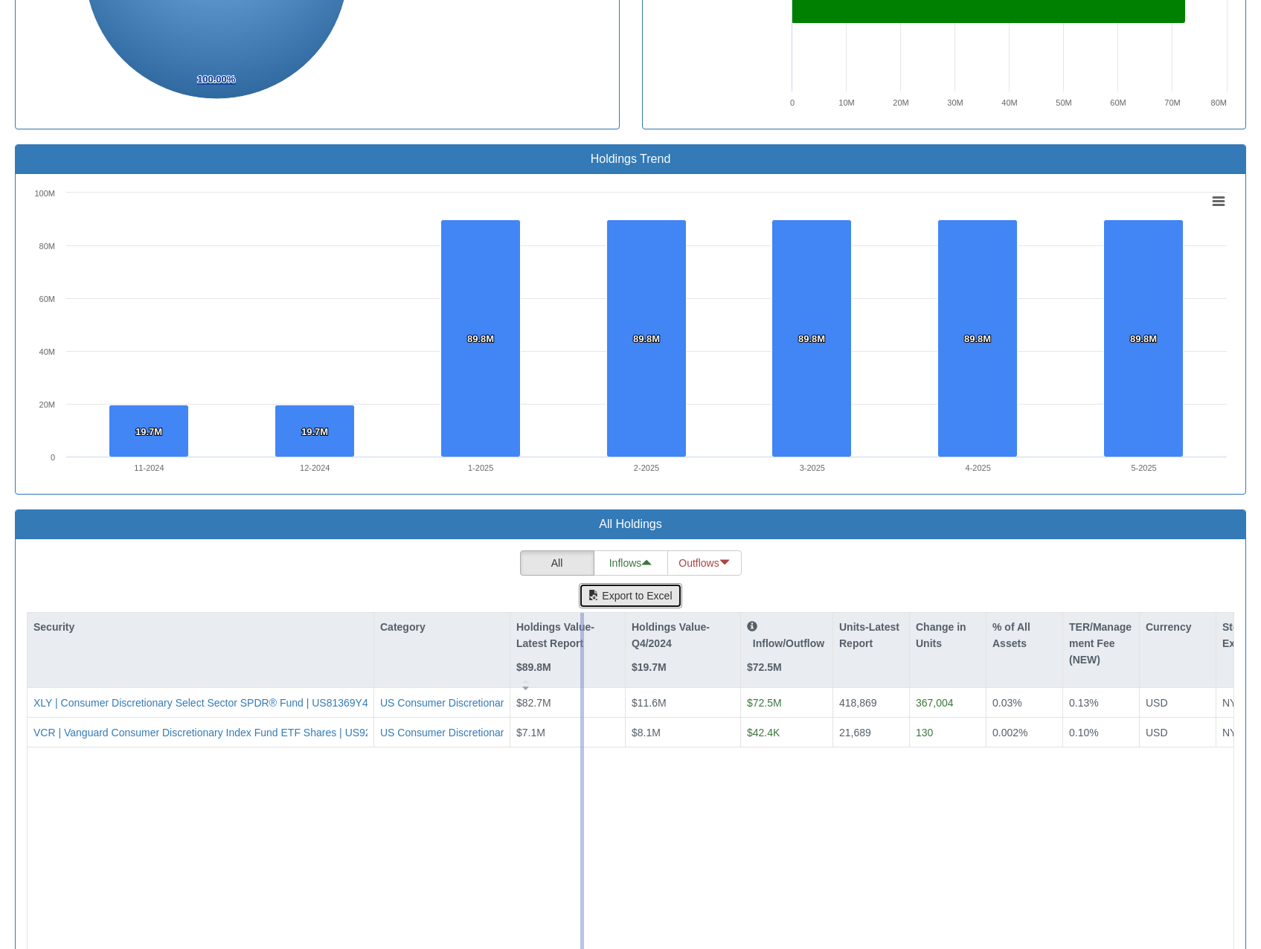
drag, startPoint x: 510, startPoint y: 600, endPoint x: 585, endPoint y: 594, distance: 75.4
click at [585, 612] on div "Security Category Holdings Value-Latest Report $89.8M Holdings Value-Q4/2024 $1…" at bounding box center [630, 876] width 1207 height 528
